Goal: Information Seeking & Learning: Learn about a topic

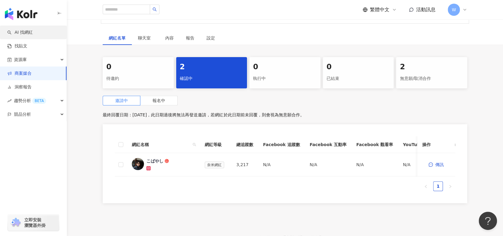
click at [33, 36] on link "AI 找網紅" at bounding box center [20, 32] width 26 height 6
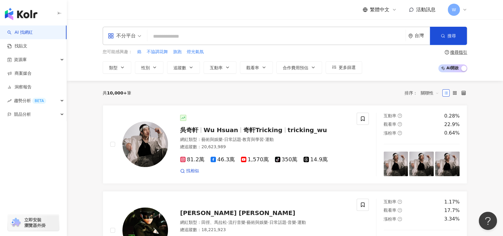
drag, startPoint x: 136, startPoint y: 94, endPoint x: 101, endPoint y: 90, distance: 36.1
click at [140, 88] on div "共 10,000+ 筆 排序： 關聯性" at bounding box center [285, 93] width 364 height 10
drag, startPoint x: 126, startPoint y: 95, endPoint x: 108, endPoint y: 94, distance: 18.2
click at [108, 94] on div "共 10,000+ 筆" at bounding box center [117, 93] width 29 height 5
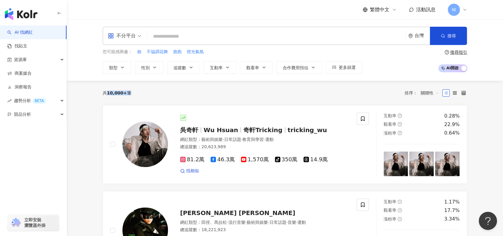
click at [262, 39] on input "search" at bounding box center [276, 37] width 253 height 12
click at [138, 36] on span "不分平台" at bounding box center [124, 36] width 33 height 10
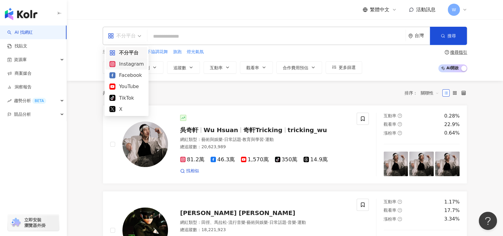
click at [138, 64] on div "Instagram" at bounding box center [126, 64] width 34 height 8
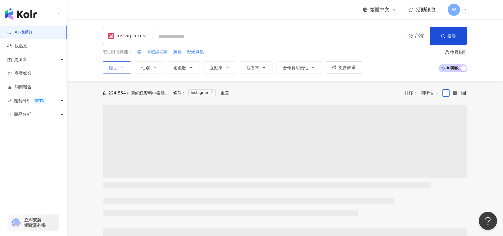
click at [129, 68] on button "類型" at bounding box center [117, 67] width 29 height 12
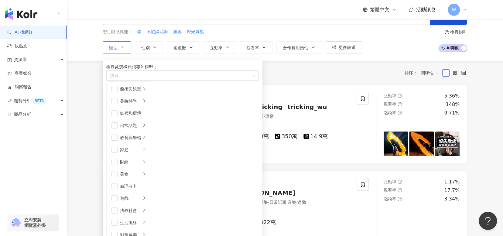
scroll to position [61, 0]
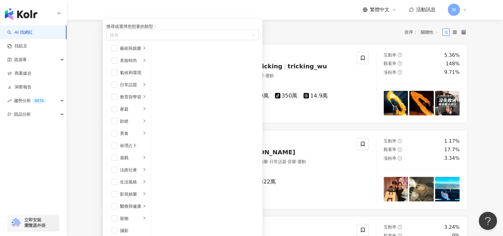
click at [119, 91] on li "日常話題" at bounding box center [129, 85] width 42 height 12
click at [118, 88] on span "button" at bounding box center [114, 85] width 6 height 6
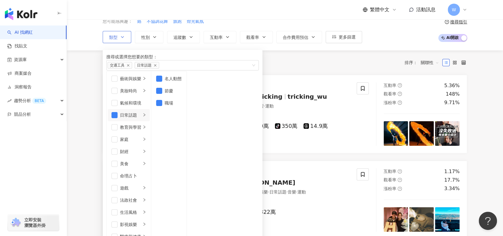
scroll to position [119, 0]
click at [200, 47] on div "搜尋或選擇您想要的類型： 交通工具 日常話題 攝影 藝術與娛樂 美妝時尚 氣候和環境 日常話題 教育與學習 家庭 財經 美食 命理占卜 遊戲 法政社會 生活風…" at bounding box center [180, 208] width 155 height 323
click at [194, 39] on button "追蹤數" at bounding box center [183, 37] width 33 height 12
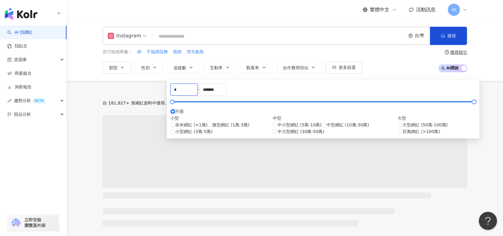
drag, startPoint x: 193, startPoint y: 91, endPoint x: 134, endPoint y: 97, distance: 59.8
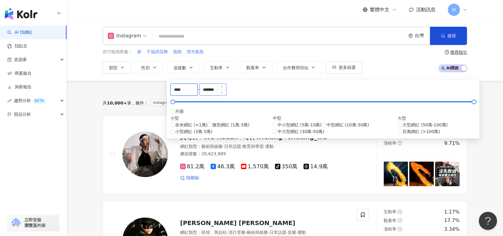
type input "****"
drag, startPoint x: 282, startPoint y: 92, endPoint x: 249, endPoint y: 104, distance: 34.5
click at [249, 104] on div "**** - ******* 不限 小型 奈米網紅 (<1萬) 微型網紅 (1萬-3萬) 小型網紅 (3萬-5萬) 中型 中小型網紅 (5萬-10萬) 中型網…" at bounding box center [322, 109] width 305 height 51
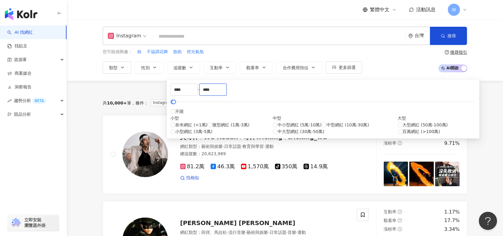
type input "****"
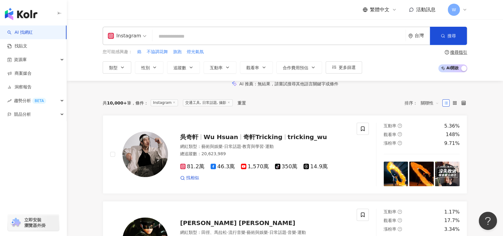
click at [386, 83] on div "AI 推薦 ： 無結果，請嘗試搜尋其他語言關鍵字或條件" at bounding box center [285, 84] width 436 height 6
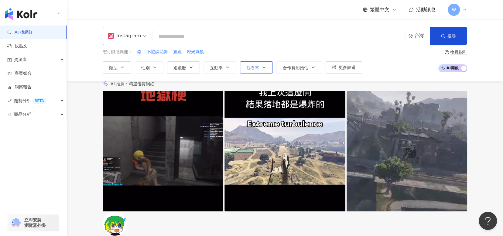
click at [262, 64] on button "觀看率" at bounding box center [256, 67] width 33 height 12
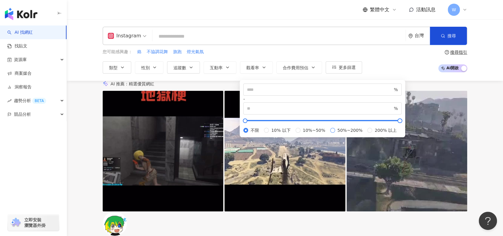
click at [335, 134] on span "50%~200%" at bounding box center [350, 130] width 30 height 7
type input "**"
type input "***"
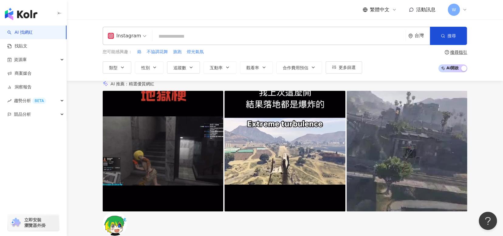
click at [398, 80] on div "Instagram 台灣 搜尋 您可能感興趣： 鉻 不協調花舞 旗跑 燈光氣氛 類型 性別 追蹤數 互動率 觀看率 合作費用預估 更多篩選 **** - **…" at bounding box center [285, 49] width 436 height 61
click at [142, 69] on span "性別" at bounding box center [145, 67] width 9 height 5
click at [180, 90] on span "男" at bounding box center [184, 87] width 9 height 7
click at [414, 63] on div "您可能感興趣： 鉻 不協調花舞 旗跑 燈光氣氛 類型 性別 追蹤數 互動率 觀看率 合作費用預估 更多篩選 **** - **** 不限 小型 奈米網紅 (<…" at bounding box center [285, 61] width 364 height 25
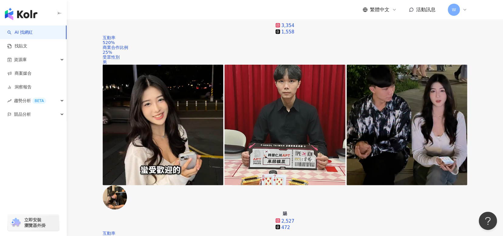
scroll to position [1124, 0]
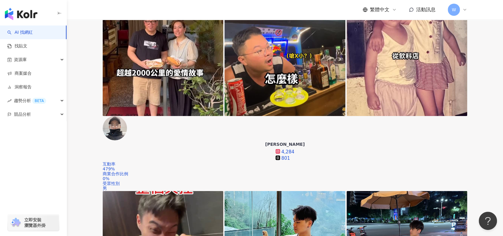
scroll to position [1282, 0]
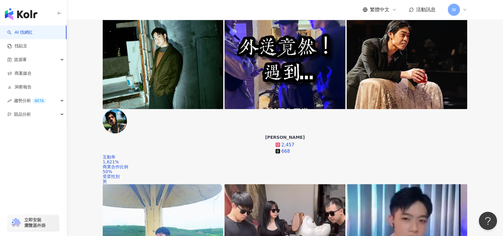
scroll to position [137, 0]
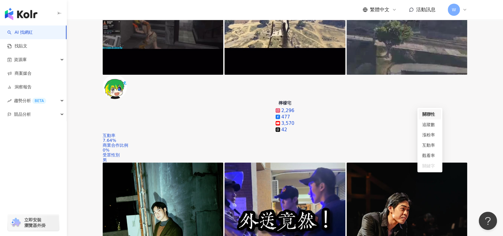
click at [435, 156] on div "觀看率" at bounding box center [429, 155] width 15 height 7
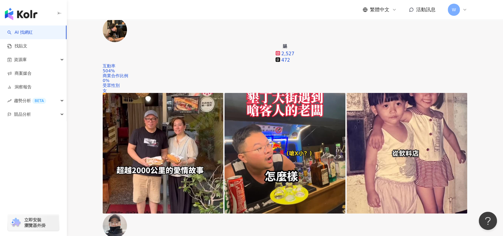
scroll to position [1185, 0]
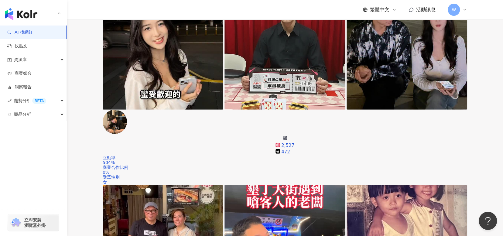
scroll to position [1093, 0]
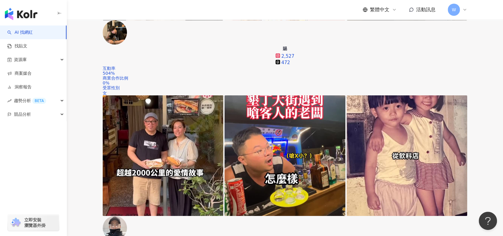
scroll to position [1154, 0]
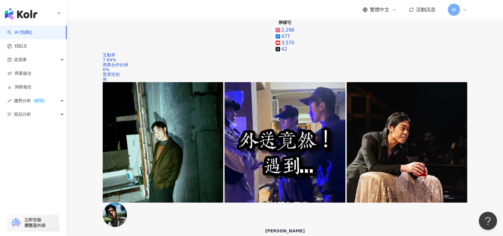
scroll to position [213, 0]
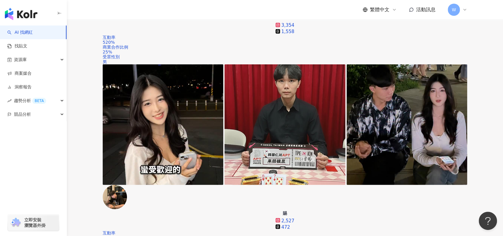
scroll to position [1108, 0]
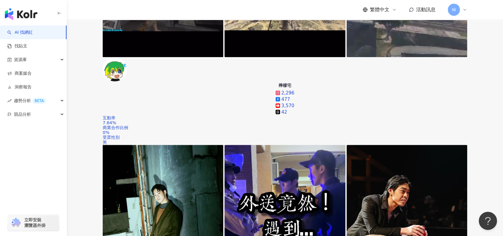
scroll to position [154, 0]
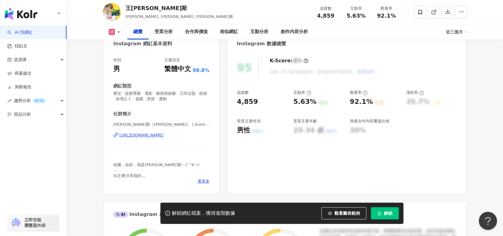
scroll to position [61, 0]
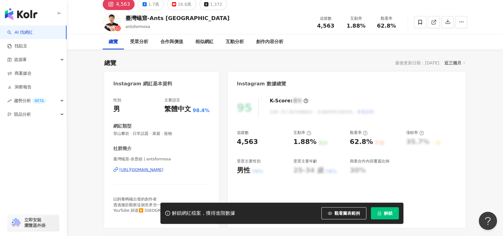
scroll to position [30, 0]
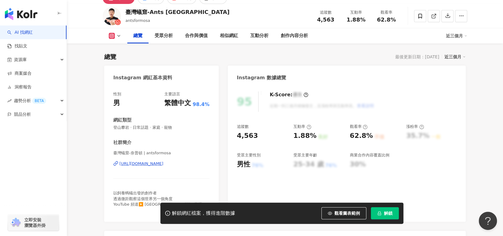
click at [163, 164] on div "https://www.instagram.com/antsformosa/" at bounding box center [141, 163] width 44 height 5
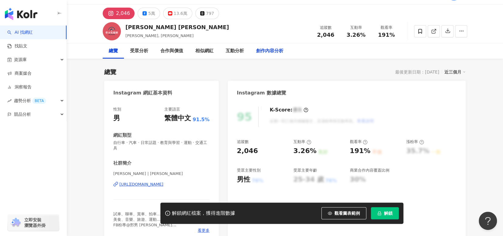
scroll to position [61, 0]
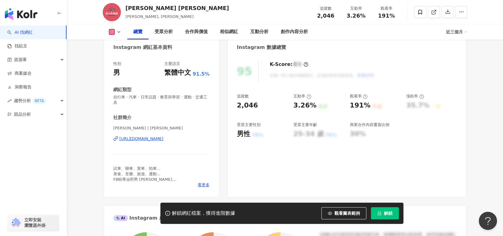
click at [163, 139] on div "https://www.instagram.com/eric_hsing/" at bounding box center [141, 138] width 44 height 5
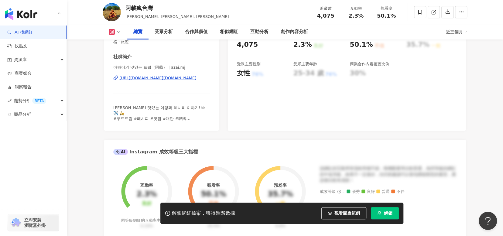
scroll to position [91, 0]
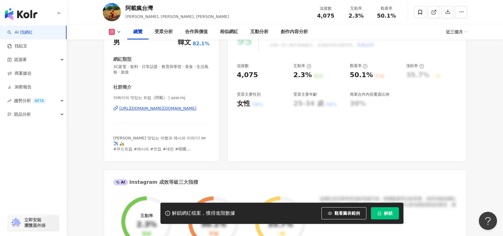
click at [184, 108] on div "https://www.instagram.com/azai.mj/" at bounding box center [157, 108] width 77 height 5
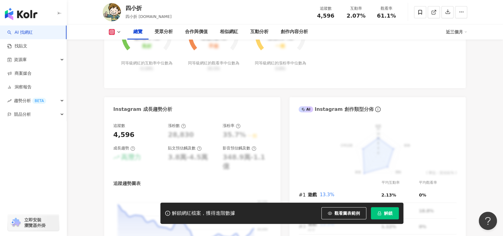
scroll to position [61, 0]
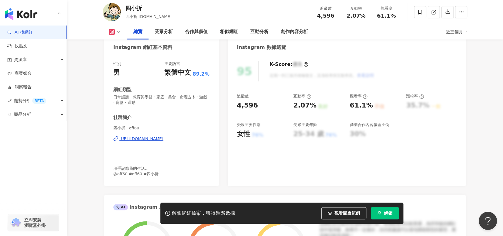
click at [163, 139] on div "[URL][DOMAIN_NAME]" at bounding box center [141, 138] width 44 height 5
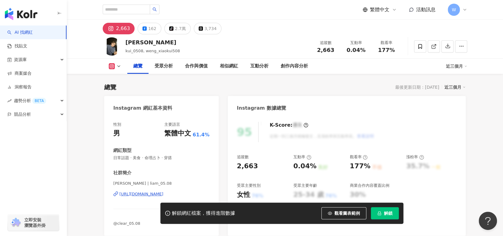
scroll to position [91, 0]
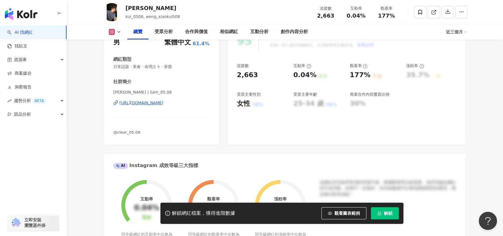
click at [163, 103] on div "https://www.instagram.com/liam_05.08/" at bounding box center [141, 102] width 44 height 5
click at [163, 101] on div "https://www.instagram.com/liam_05.08/" at bounding box center [141, 102] width 44 height 5
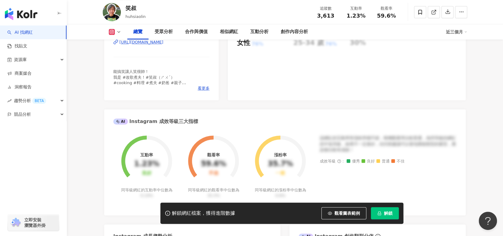
scroll to position [91, 0]
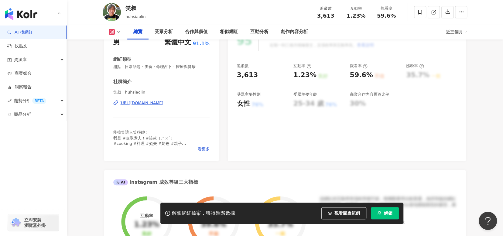
click at [163, 103] on div "https://www.instagram.com/huhsiaolin/" at bounding box center [141, 102] width 44 height 5
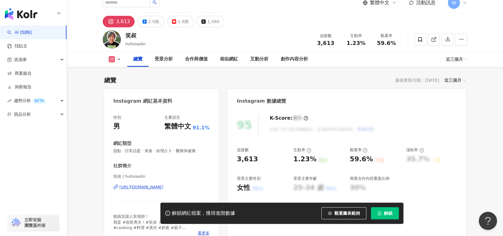
scroll to position [0, 0]
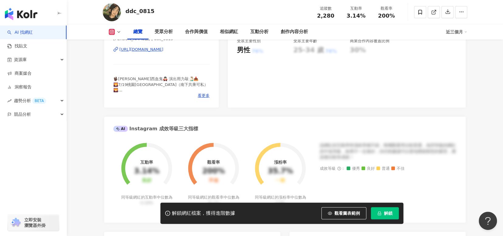
scroll to position [61, 0]
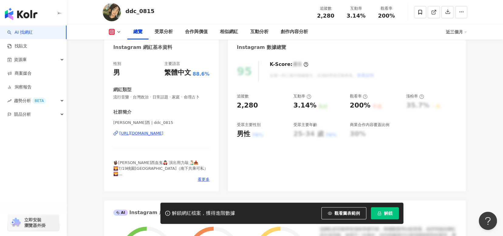
click at [163, 132] on div "https://www.instagram.com/ddc_0815/" at bounding box center [141, 133] width 44 height 5
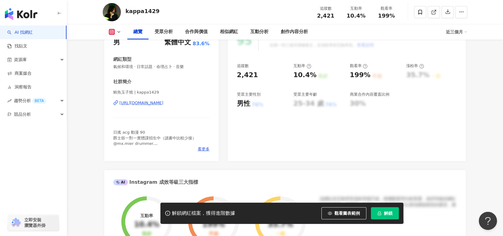
scroll to position [61, 0]
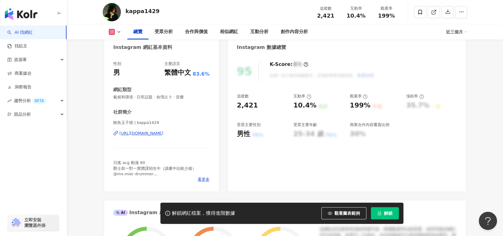
click at [163, 134] on div "https://www.instagram.com/kappa1429/" at bounding box center [141, 133] width 44 height 5
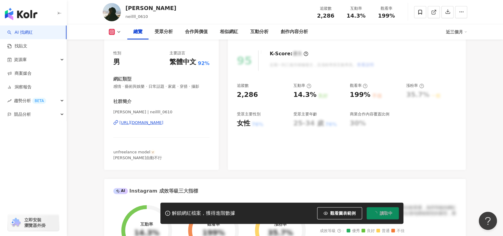
scroll to position [61, 0]
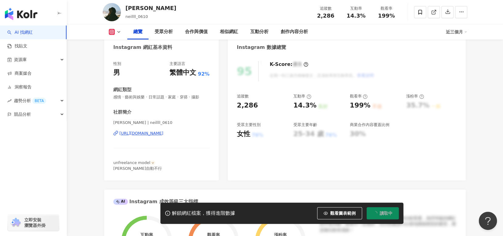
click at [161, 134] on div "https://www.instagram.com/neillll_0610/" at bounding box center [141, 133] width 44 height 5
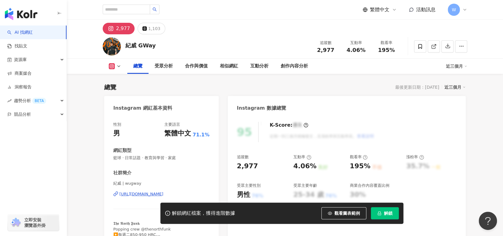
scroll to position [121, 0]
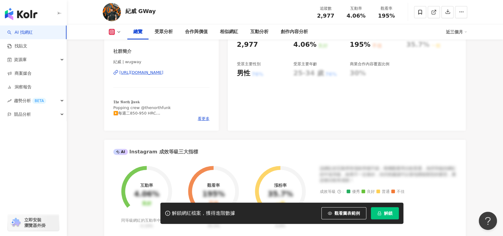
click at [163, 72] on div "https://www.instagram.com/wugway/" at bounding box center [141, 72] width 44 height 5
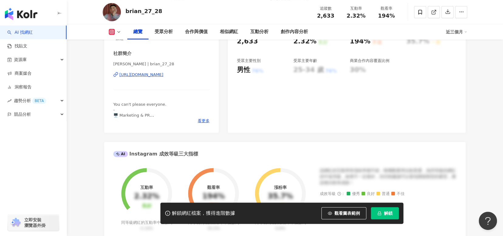
scroll to position [121, 0]
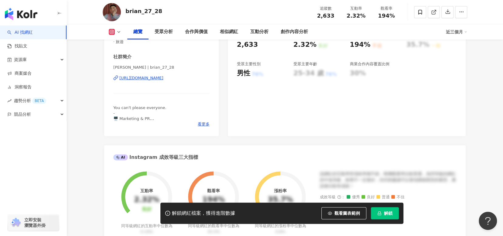
click at [159, 77] on div "https://www.instagram.com/brian_27_28/" at bounding box center [141, 77] width 44 height 5
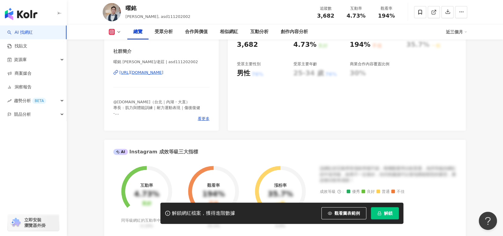
scroll to position [91, 0]
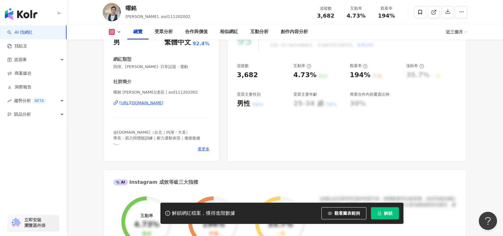
click at [163, 105] on div "[URL][DOMAIN_NAME]" at bounding box center [141, 102] width 44 height 5
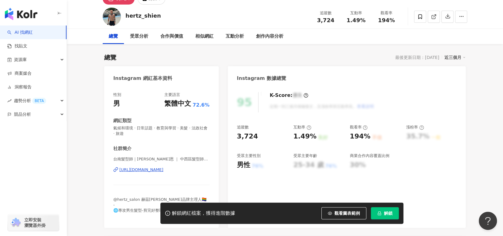
scroll to position [61, 0]
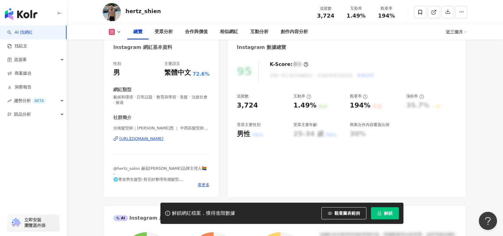
click at [163, 138] on div "https://www.instagram.com/hertz_shien/" at bounding box center [141, 138] width 44 height 5
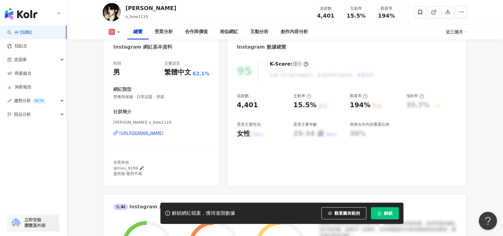
scroll to position [61, 0]
click at [163, 131] on div "[URL][DOMAIN_NAME]" at bounding box center [141, 133] width 44 height 5
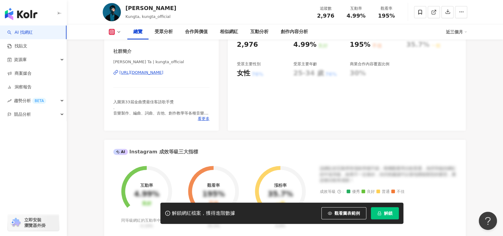
scroll to position [91, 0]
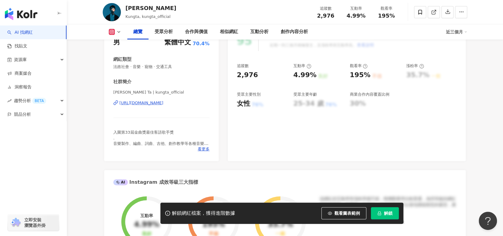
click at [163, 102] on div "https://www.instagram.com/kungta_official/" at bounding box center [141, 102] width 44 height 5
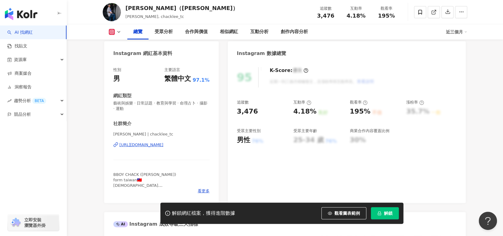
scroll to position [91, 0]
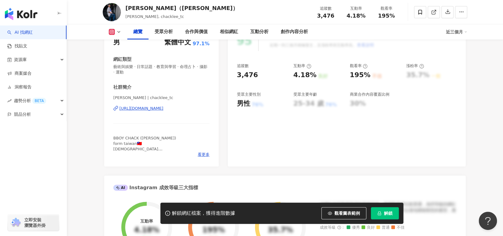
click at [157, 110] on div "[URL][DOMAIN_NAME]" at bounding box center [141, 108] width 44 height 5
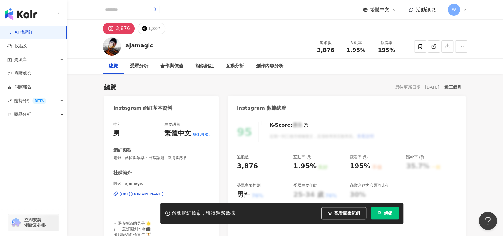
click at [163, 194] on div "[URL][DOMAIN_NAME]" at bounding box center [141, 193] width 44 height 5
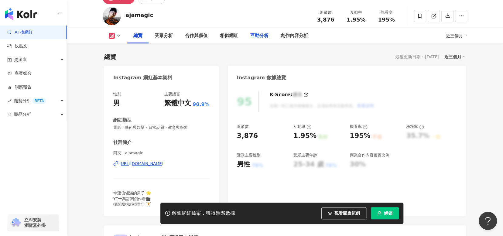
scroll to position [61, 0]
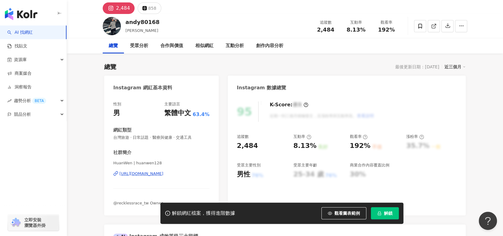
scroll to position [30, 0]
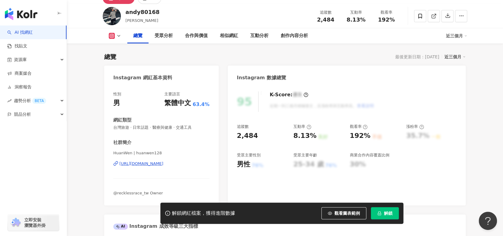
click at [163, 164] on div "https://www.instagram.com/huanwen128/" at bounding box center [141, 163] width 44 height 5
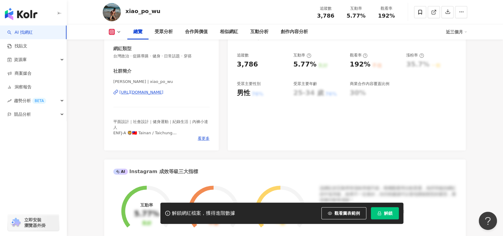
scroll to position [91, 0]
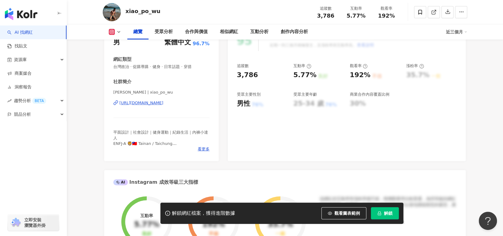
click at [163, 104] on div "https://www.instagram.com/xiao_po_wu/" at bounding box center [141, 102] width 44 height 5
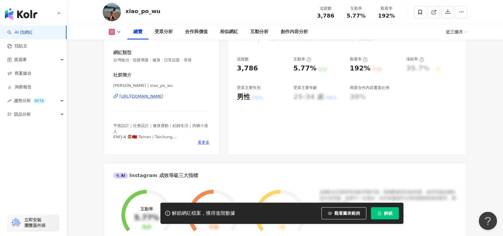
scroll to position [61, 0]
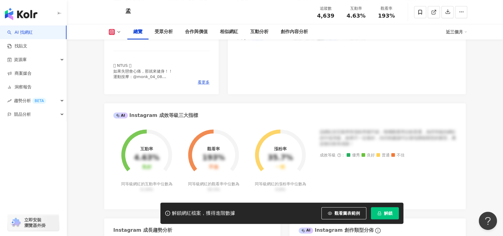
scroll to position [121, 0]
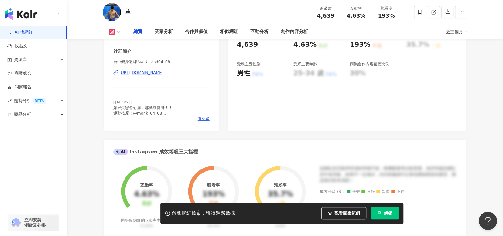
click at [163, 75] on div "[URL][DOMAIN_NAME]" at bounding box center [141, 72] width 44 height 5
click at [161, 75] on div "[URL][DOMAIN_NAME]" at bounding box center [141, 72] width 44 height 5
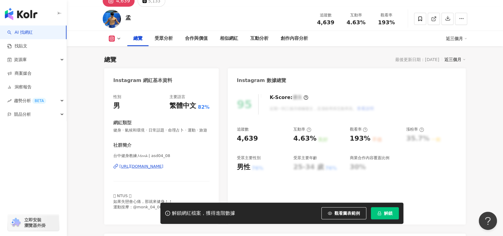
scroll to position [0, 0]
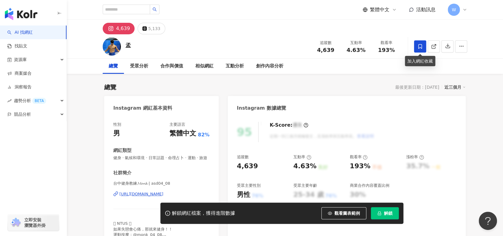
click at [420, 48] on icon at bounding box center [420, 46] width 4 height 5
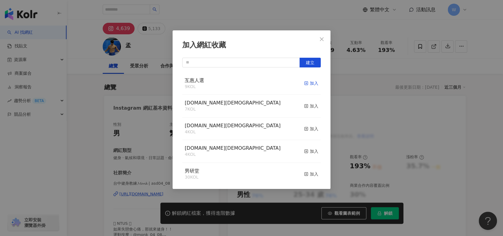
click at [304, 85] on icon "button" at bounding box center [306, 83] width 4 height 4
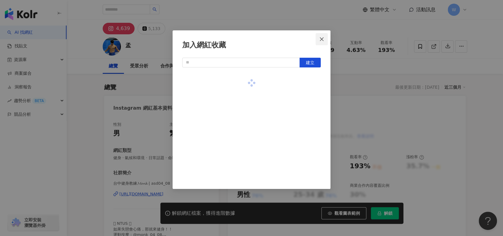
click at [320, 41] on icon "close" at bounding box center [321, 39] width 5 height 5
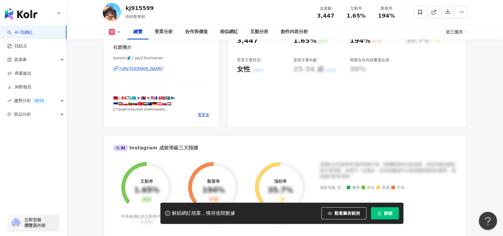
scroll to position [91, 0]
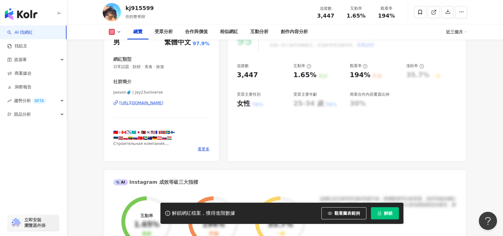
click at [163, 103] on div "[URL][DOMAIN_NAME]" at bounding box center [141, 102] width 44 height 5
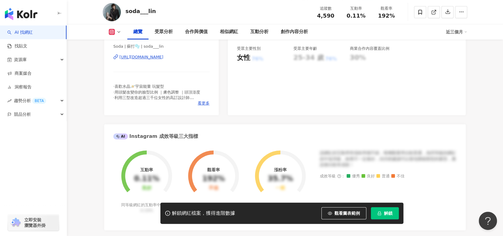
scroll to position [121, 0]
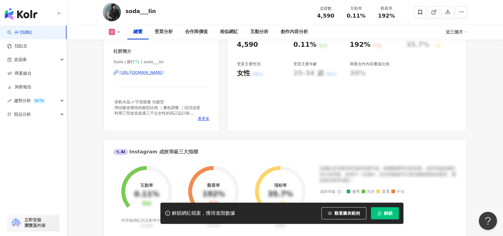
click at [163, 70] on div "[URL][DOMAIN_NAME]" at bounding box center [141, 72] width 44 height 5
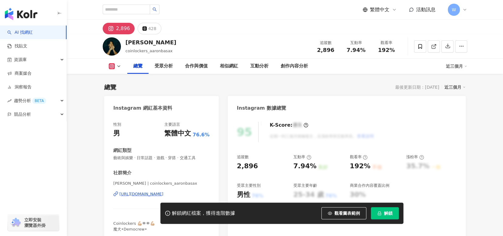
scroll to position [121, 0]
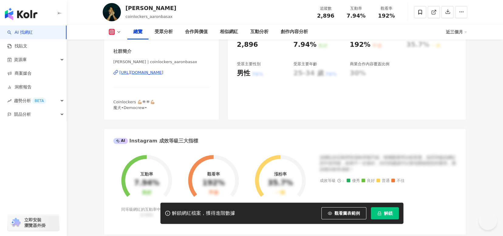
click at [163, 74] on div "https://www.instagram.com/coinlockers_aaronbasax/" at bounding box center [141, 72] width 44 height 5
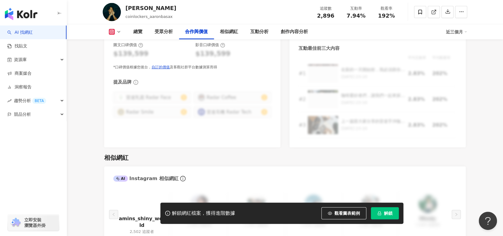
scroll to position [972, 0]
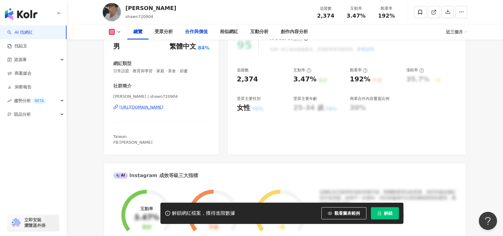
scroll to position [91, 0]
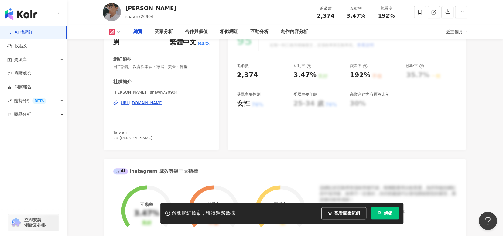
click at [163, 105] on div "[URL][DOMAIN_NAME]" at bounding box center [141, 102] width 44 height 5
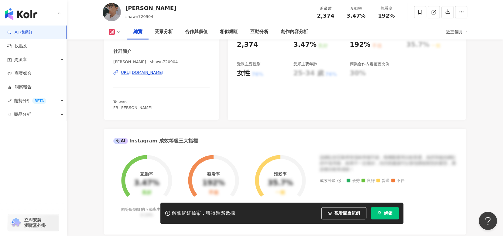
scroll to position [0, 0]
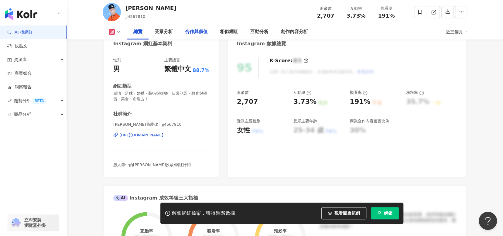
scroll to position [91, 0]
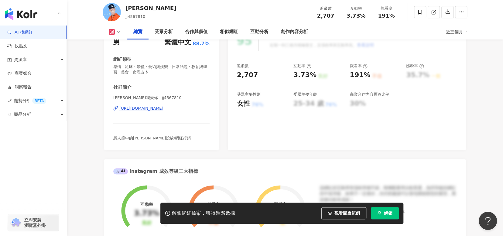
click at [163, 107] on div "https://www.instagram.com/jj4567810/" at bounding box center [141, 108] width 44 height 5
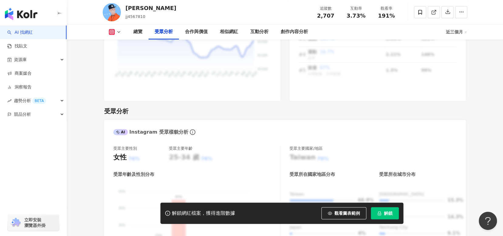
scroll to position [577, 0]
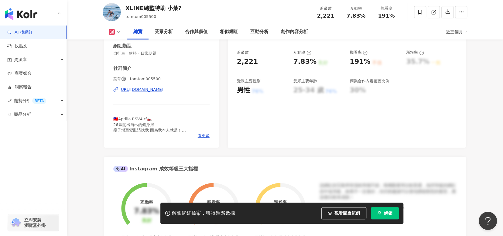
scroll to position [91, 0]
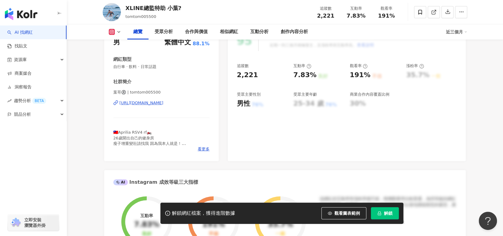
click at [163, 103] on div "https://www.instagram.com/tomtom005500/" at bounding box center [141, 102] width 44 height 5
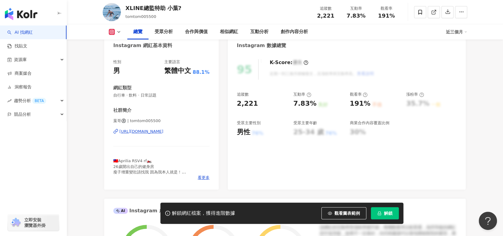
scroll to position [0, 0]
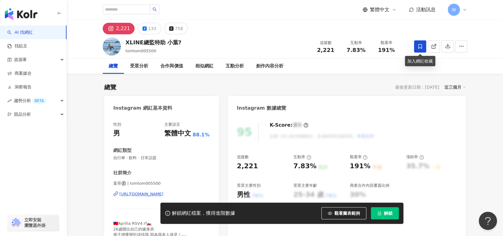
click at [420, 44] on icon at bounding box center [419, 46] width 5 height 5
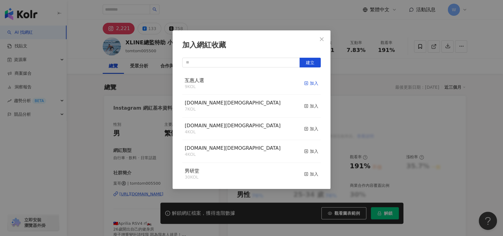
click at [304, 85] on icon "button" at bounding box center [306, 83] width 4 height 4
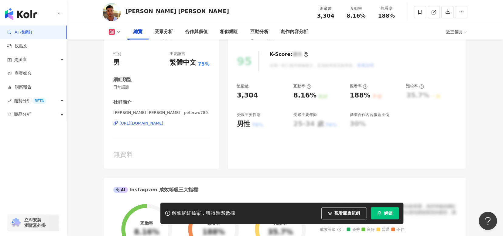
scroll to position [30, 0]
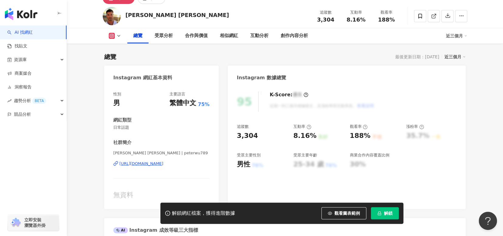
click at [163, 164] on div "https://www.instagram.com/peterwu789/" at bounding box center [141, 163] width 44 height 5
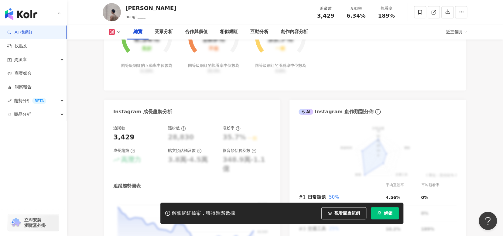
scroll to position [91, 0]
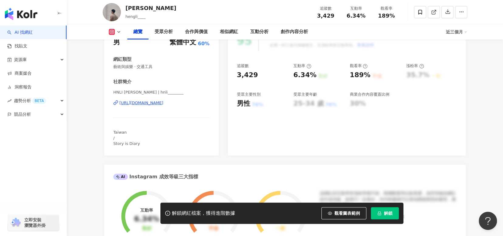
click at [156, 103] on div "[URL][DOMAIN_NAME]" at bounding box center [141, 102] width 44 height 5
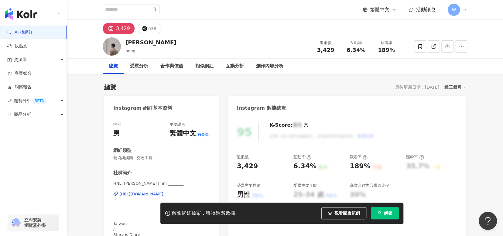
scroll to position [30, 0]
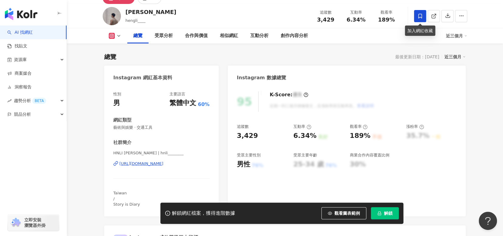
click at [421, 12] on span at bounding box center [420, 16] width 12 height 12
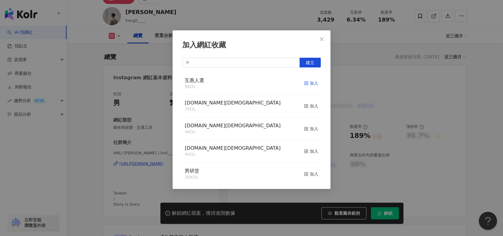
click at [304, 82] on icon "button" at bounding box center [306, 83] width 4 height 4
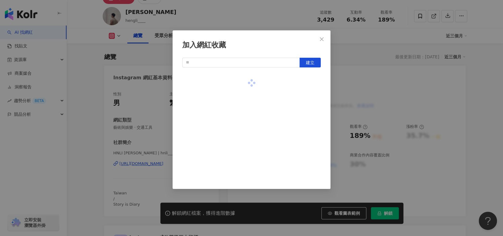
scroll to position [37, 0]
